Goal: Task Accomplishment & Management: Use online tool/utility

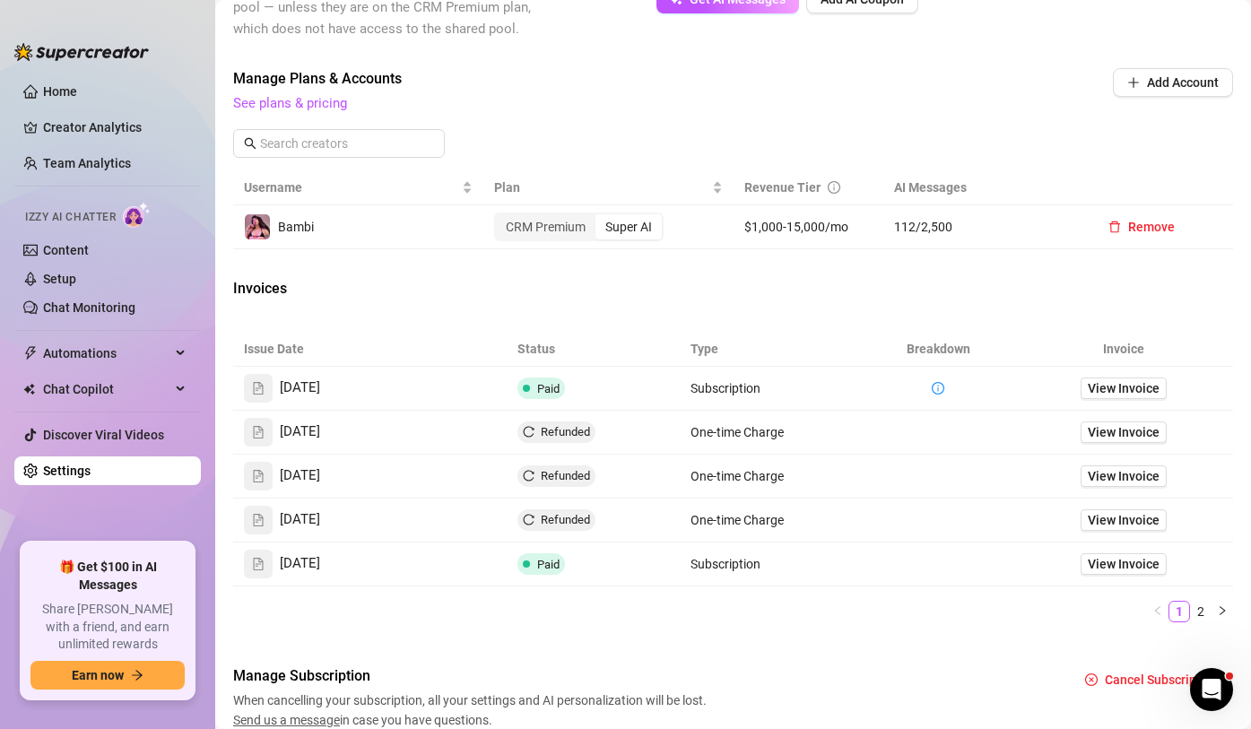
scroll to position [630, 0]
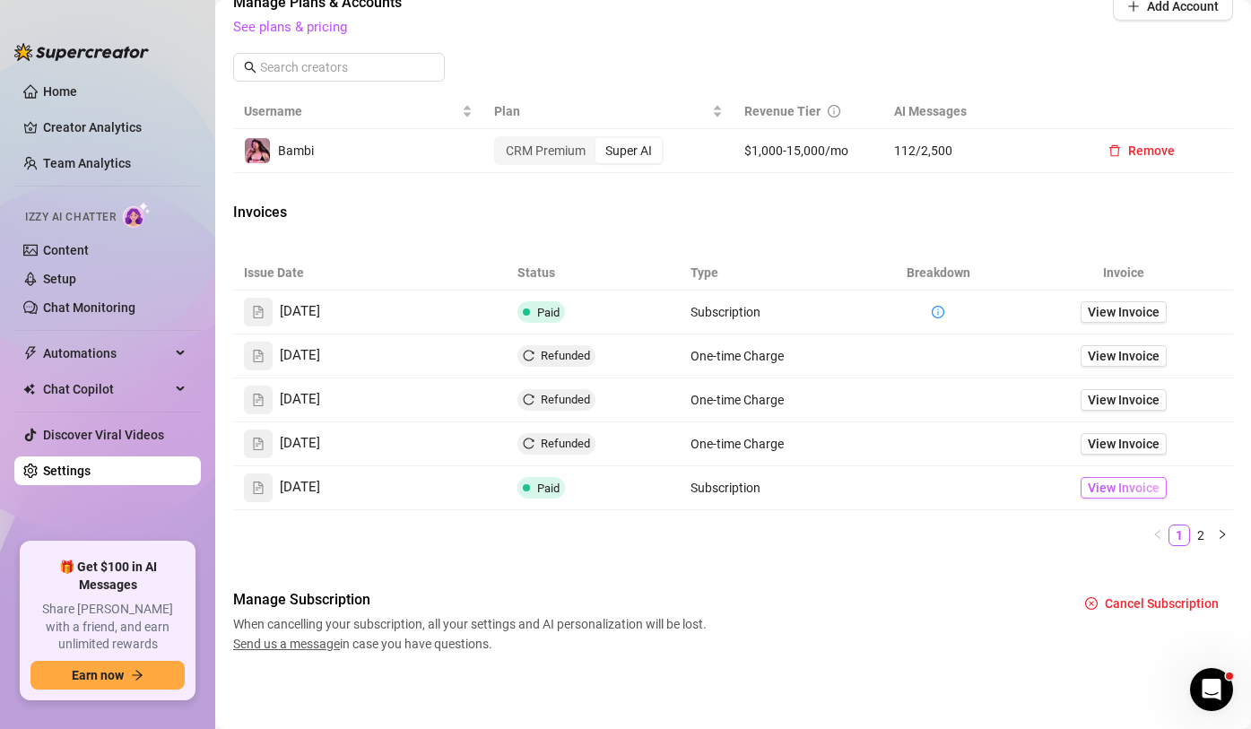
click at [1147, 488] on span "View Invoice" at bounding box center [1124, 488] width 72 height 20
click at [1116, 317] on span "View Invoice" at bounding box center [1124, 312] width 72 height 20
click at [332, 34] on link "See plans & pricing" at bounding box center [290, 27] width 114 height 16
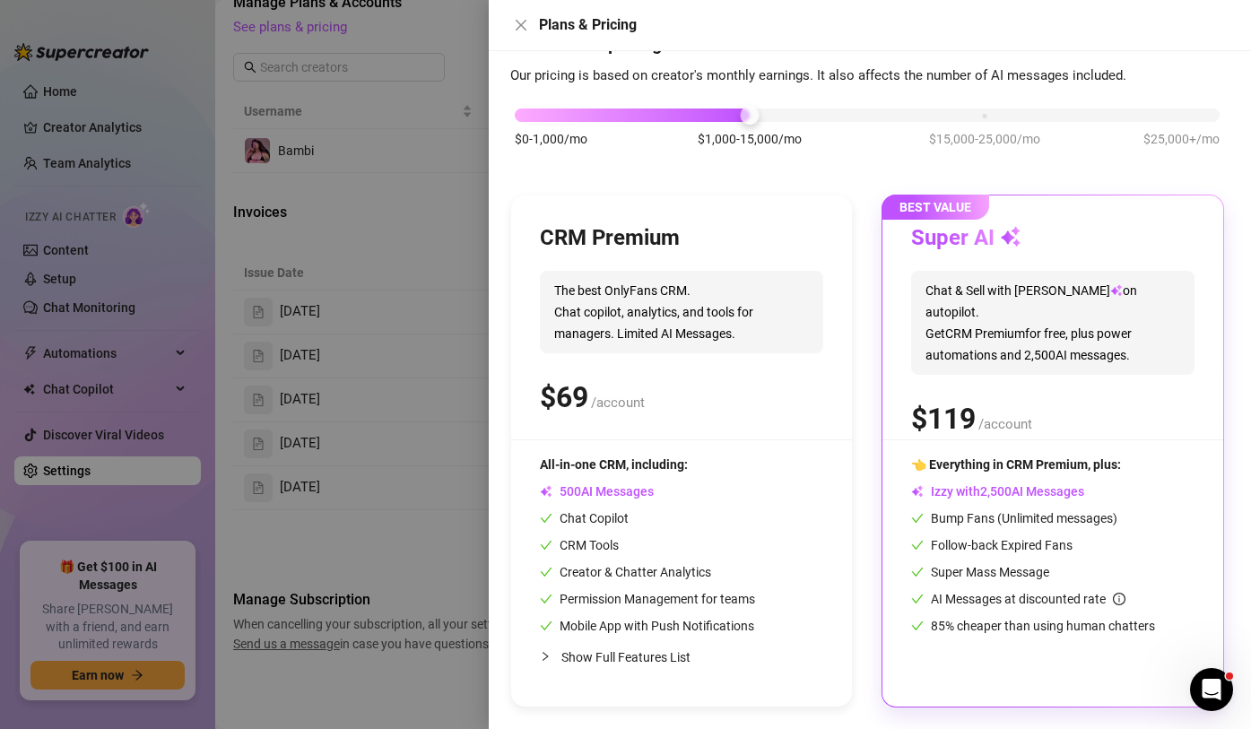
scroll to position [0, 0]
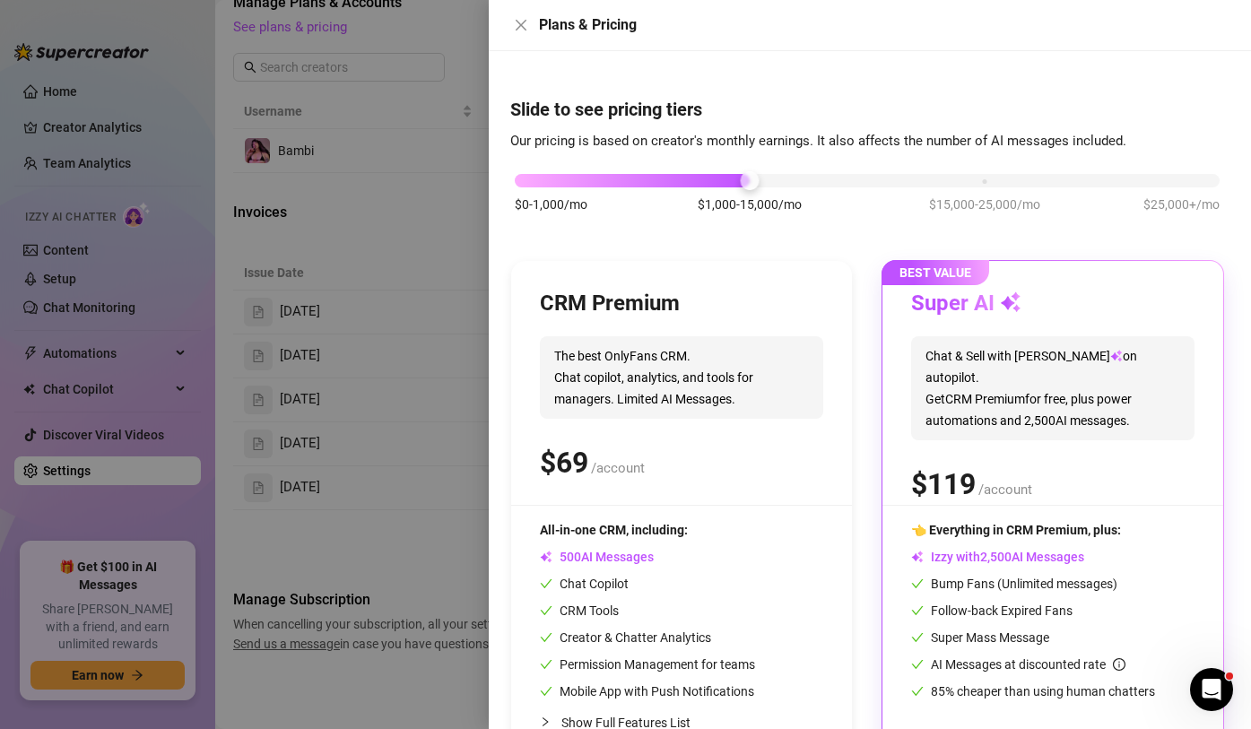
click at [337, 248] on div at bounding box center [625, 364] width 1251 height 729
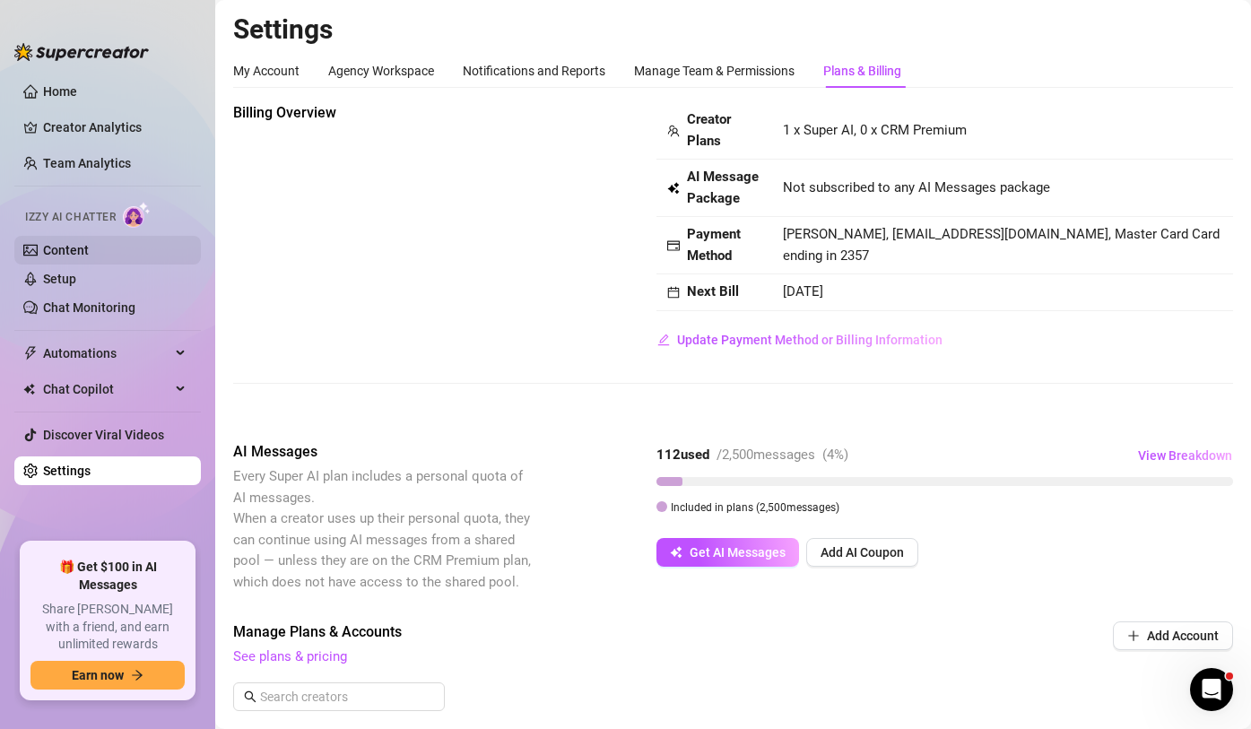
click at [72, 253] on link "Content" at bounding box center [66, 250] width 46 height 14
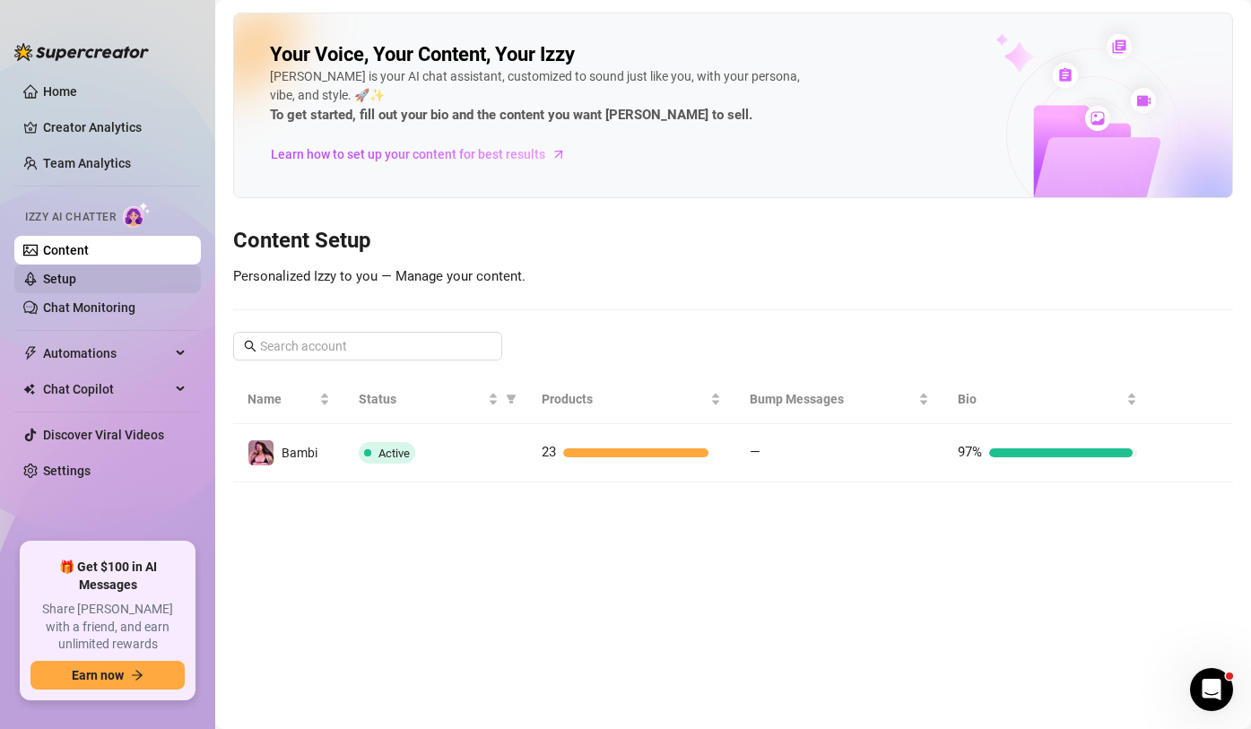
click at [76, 280] on link "Setup" at bounding box center [59, 279] width 33 height 14
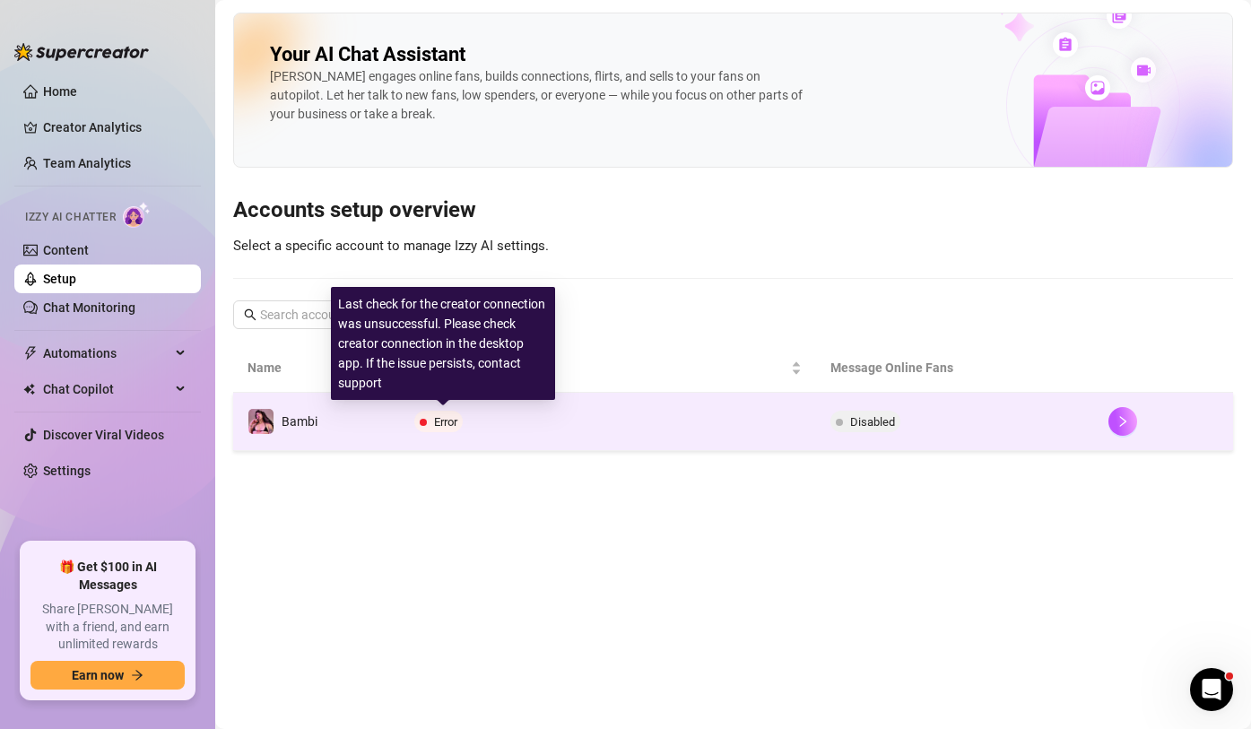
click at [433, 431] on span "Error" at bounding box center [438, 422] width 48 height 22
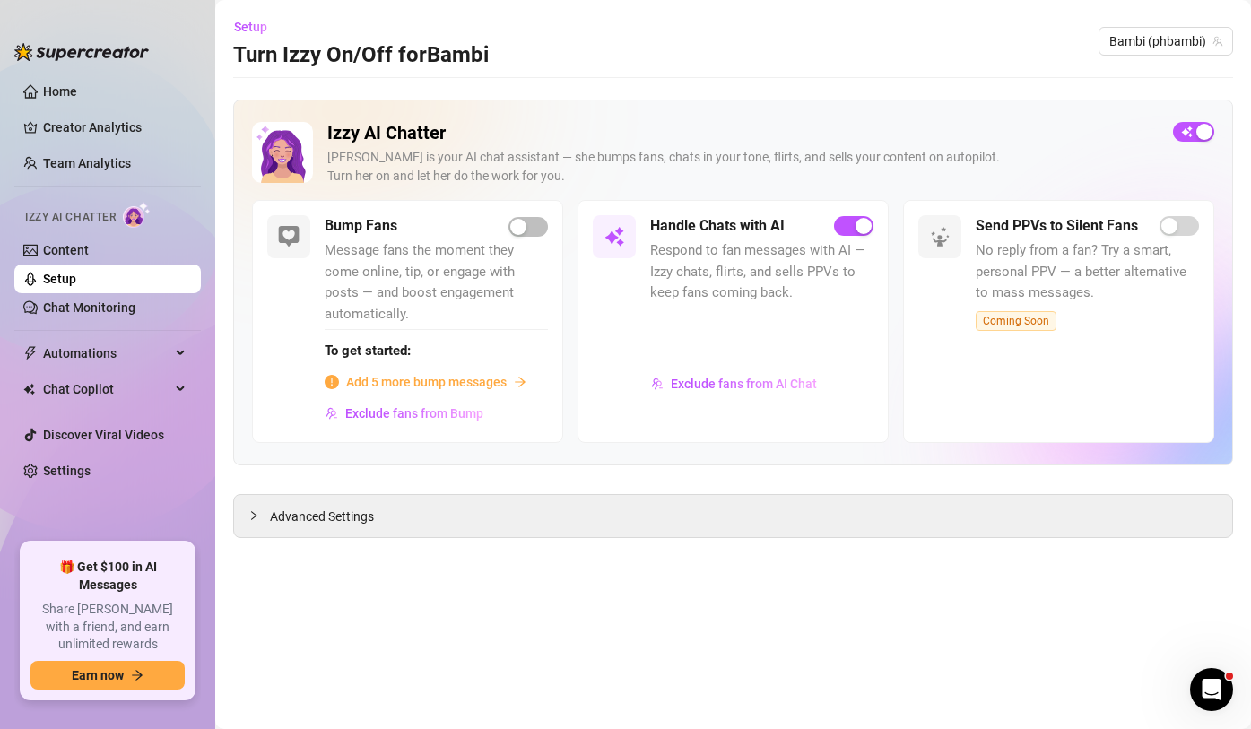
click at [76, 277] on link "Setup" at bounding box center [59, 279] width 33 height 14
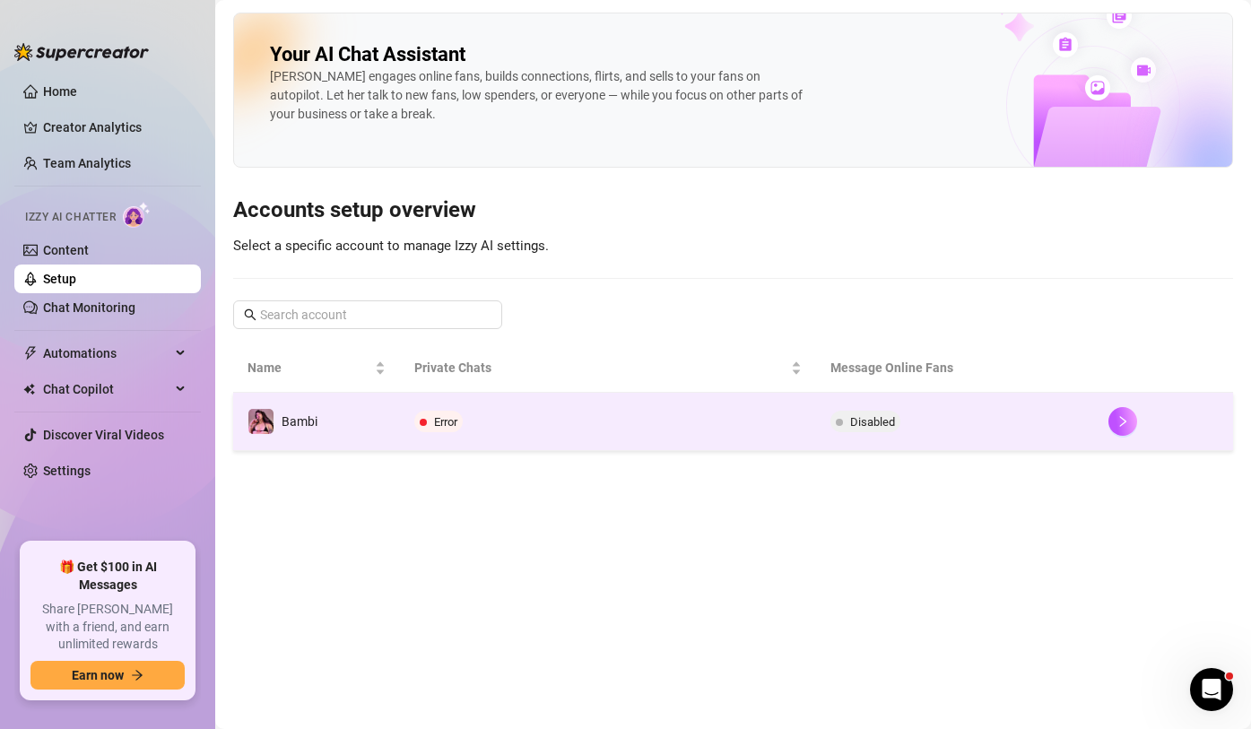
click at [872, 425] on span "Disabled" at bounding box center [872, 421] width 45 height 13
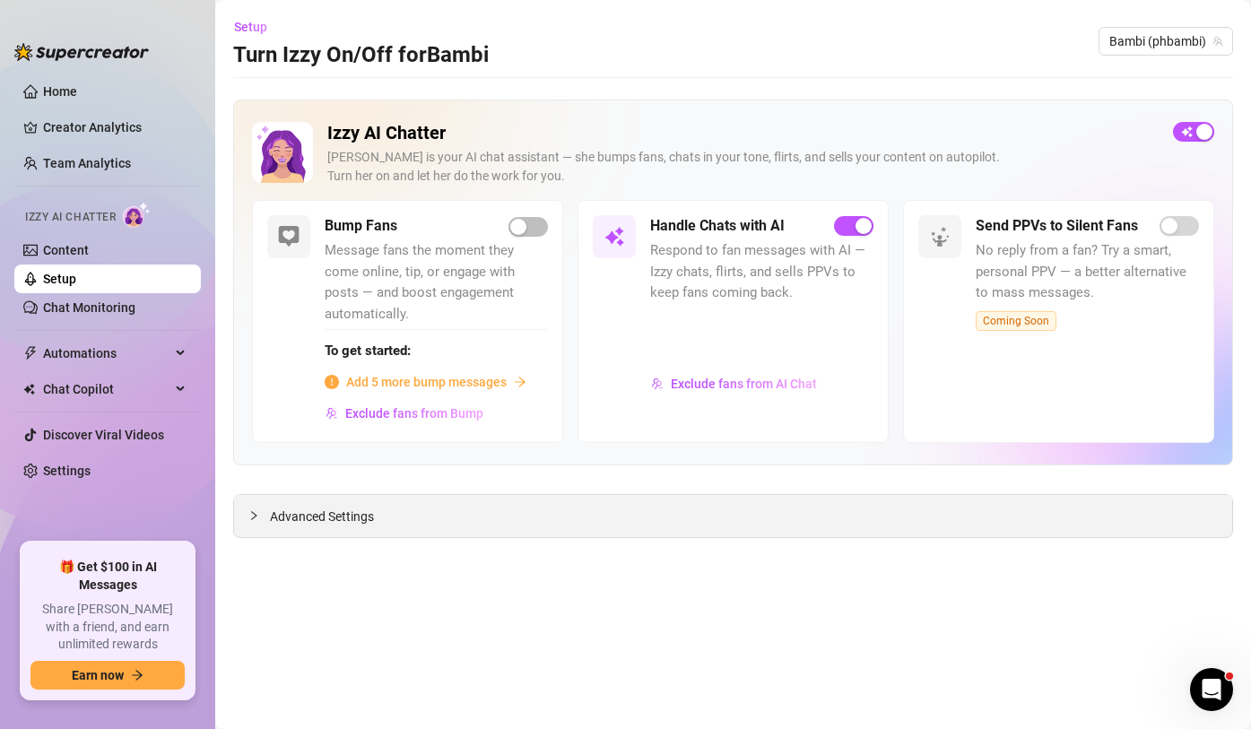
click at [262, 515] on div at bounding box center [259, 516] width 22 height 20
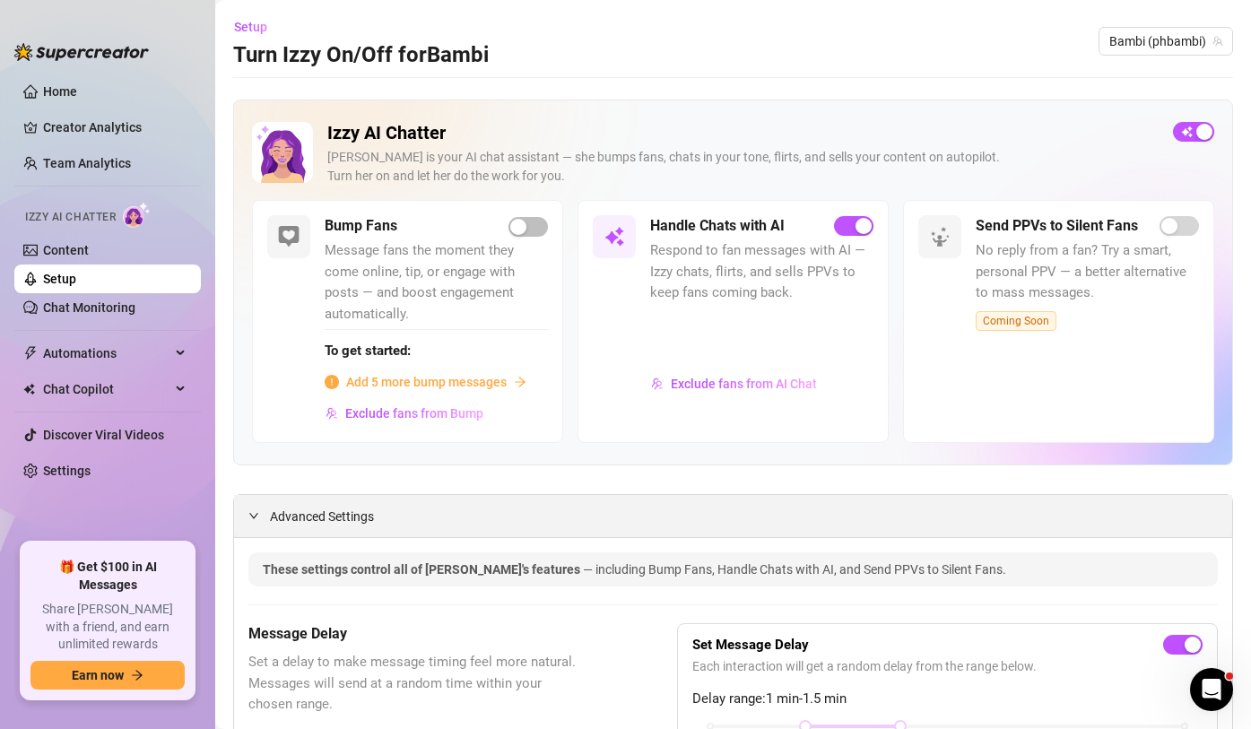
click at [255, 516] on icon "expanded" at bounding box center [253, 515] width 9 height 5
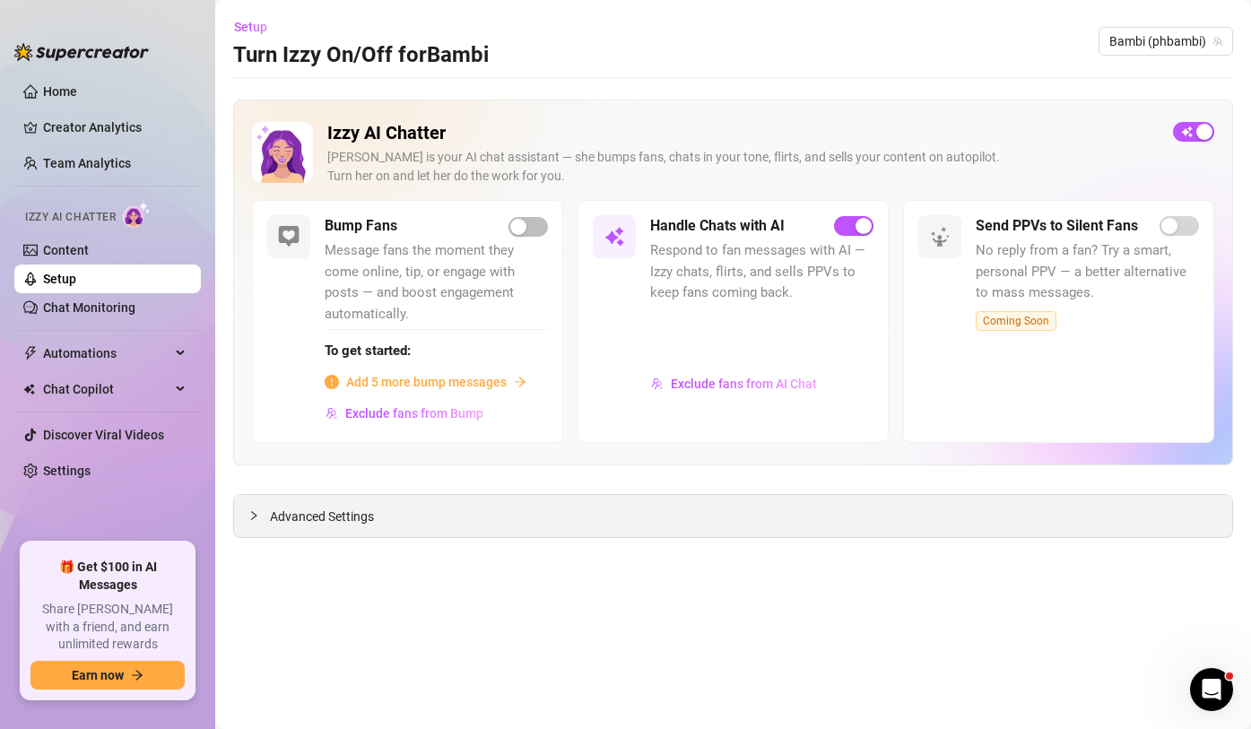
click at [255, 516] on icon "collapsed" at bounding box center [253, 515] width 11 height 11
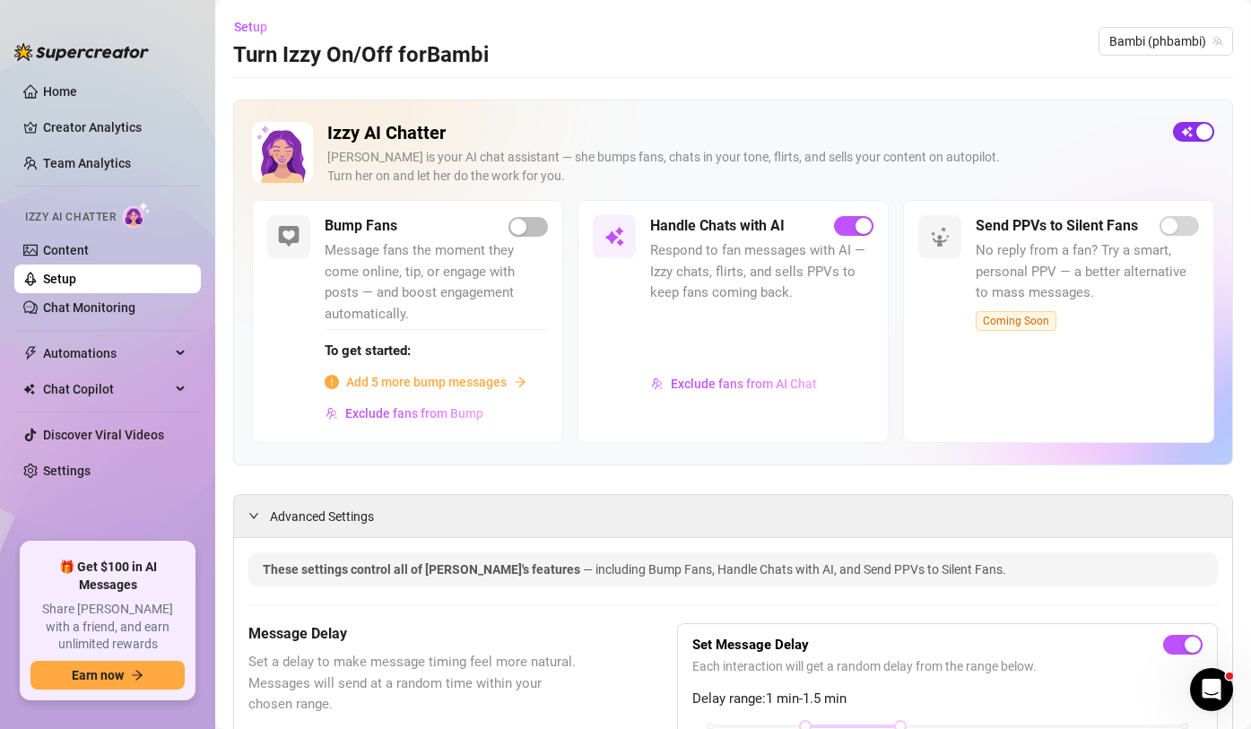
click at [1189, 131] on span "button" at bounding box center [1193, 132] width 41 height 20
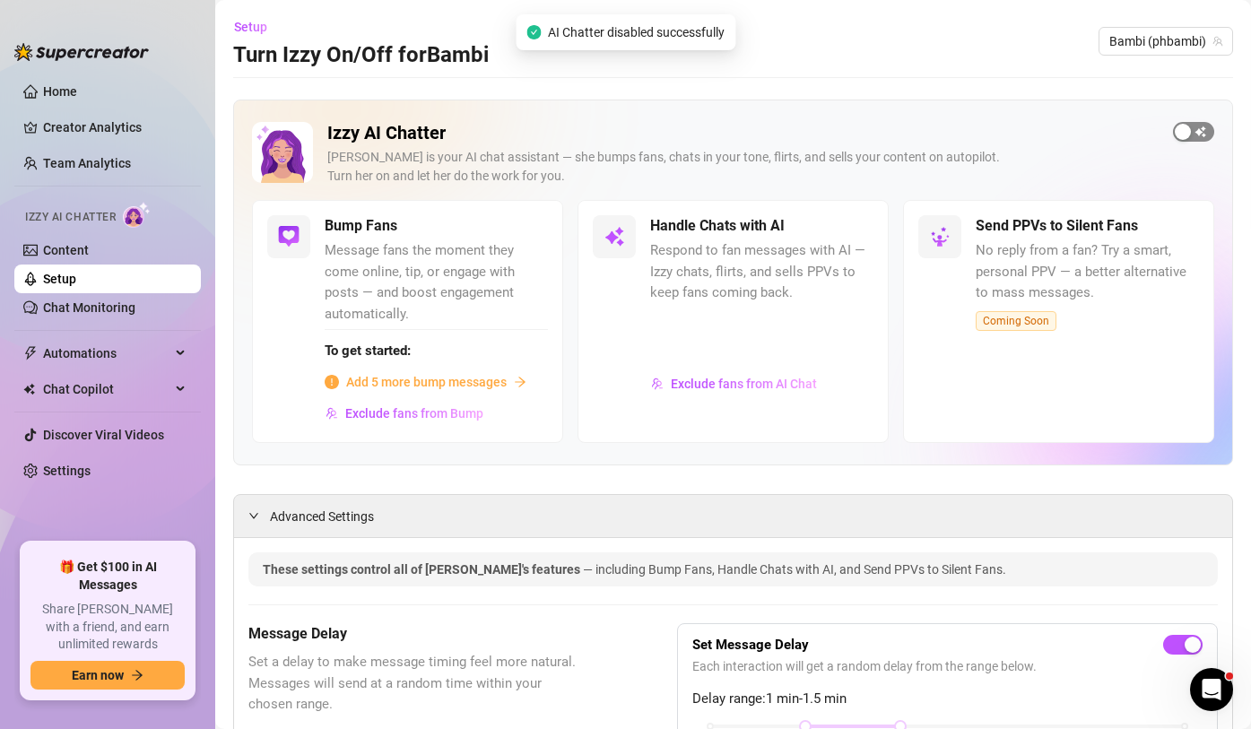
click at [1195, 131] on span "button" at bounding box center [1193, 132] width 41 height 20
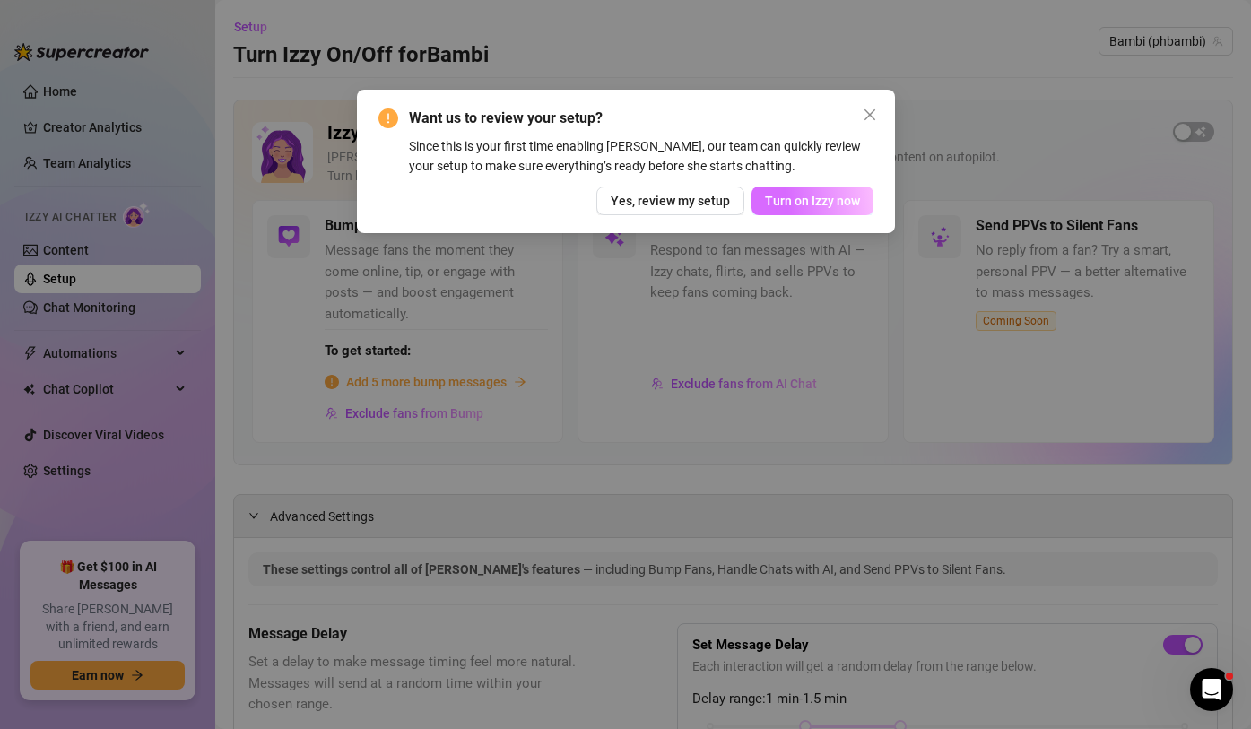
click at [806, 203] on span "Turn on Izzy now" at bounding box center [812, 201] width 95 height 14
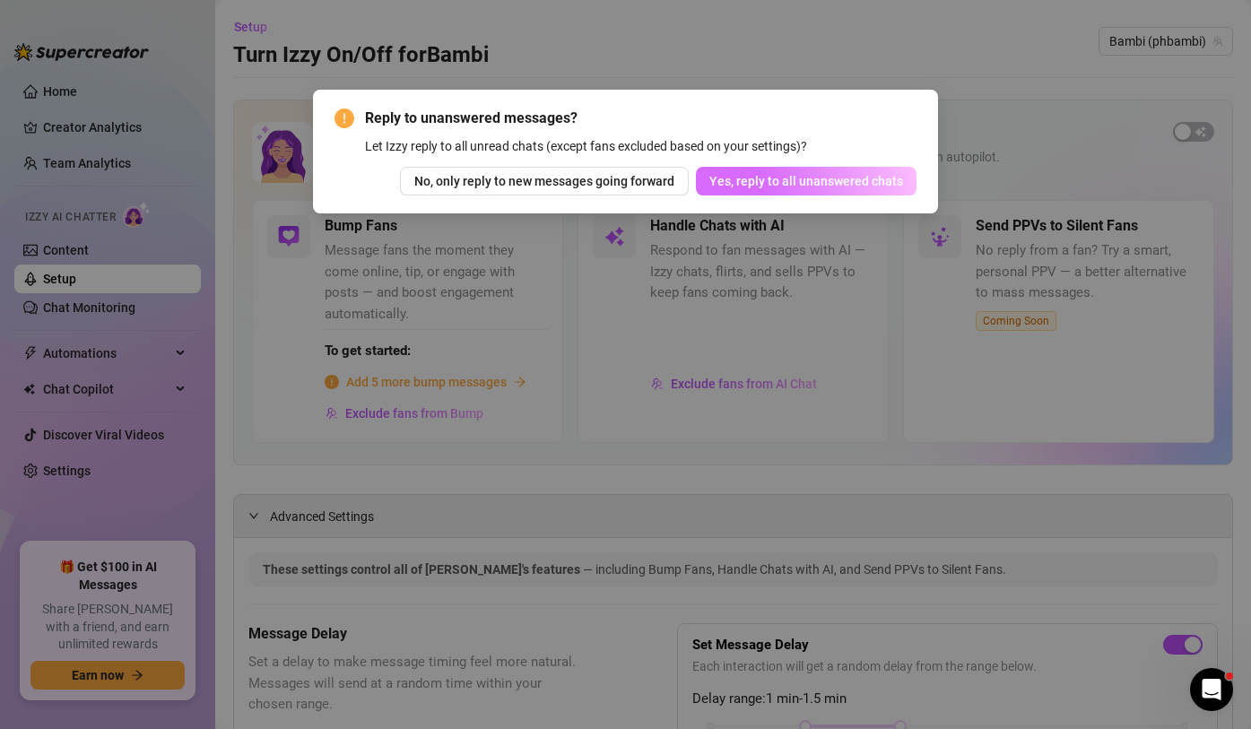
click at [809, 179] on span "Yes, reply to all unanswered chats" at bounding box center [807, 181] width 194 height 14
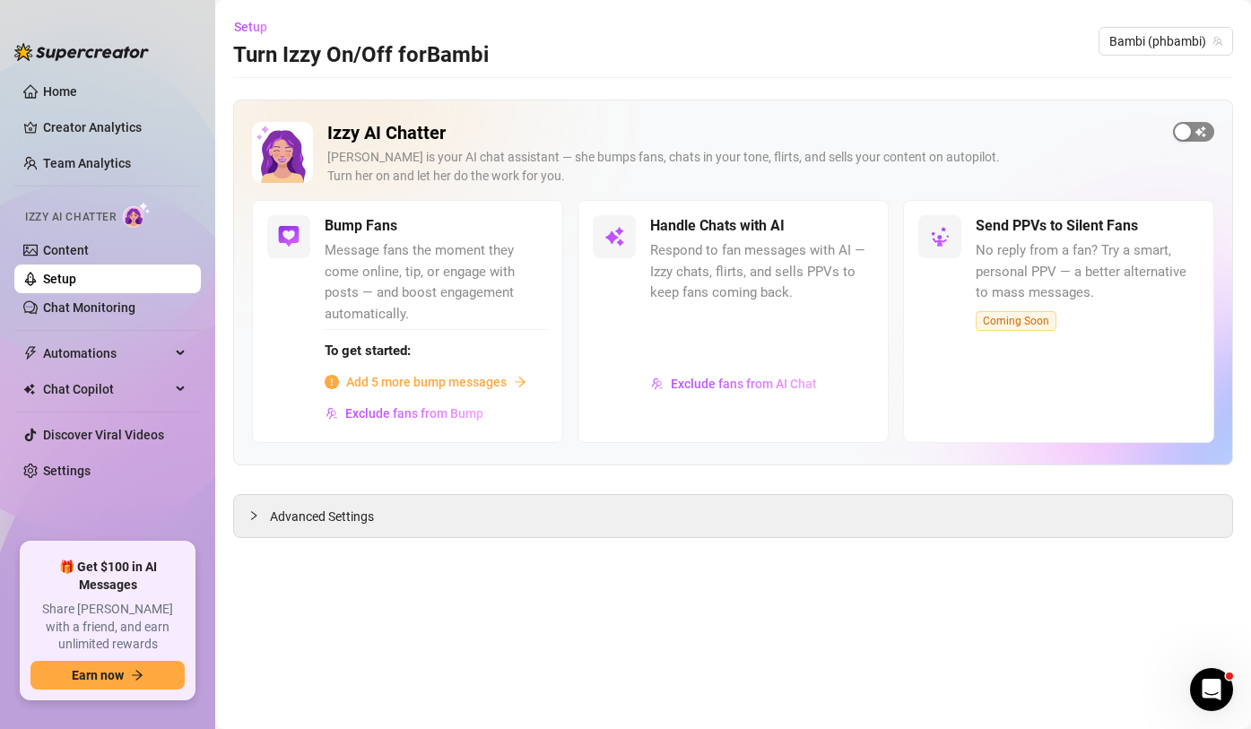
click at [1197, 132] on span "button" at bounding box center [1193, 132] width 41 height 20
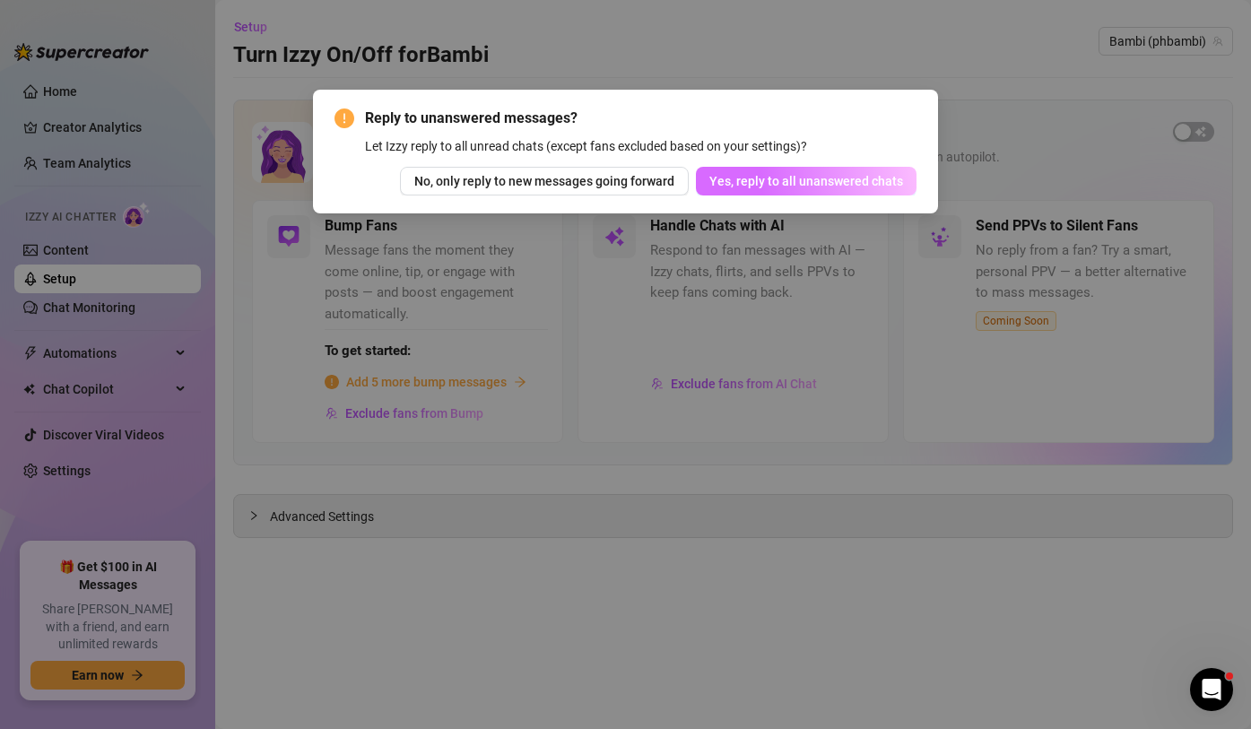
click at [791, 178] on span "Yes, reply to all unanswered chats" at bounding box center [807, 181] width 194 height 14
